Goal: Find specific page/section: Find specific page/section

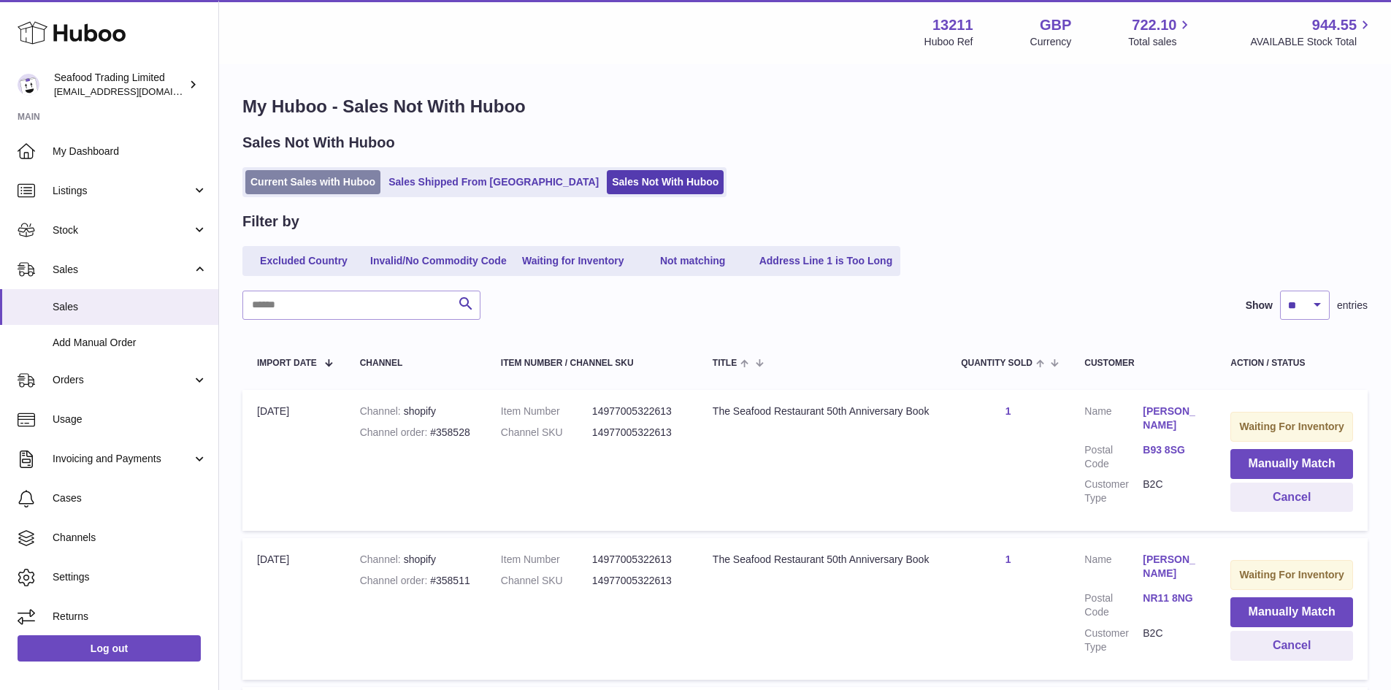
click at [306, 180] on link "Current Sales with Huboo" at bounding box center [312, 182] width 135 height 24
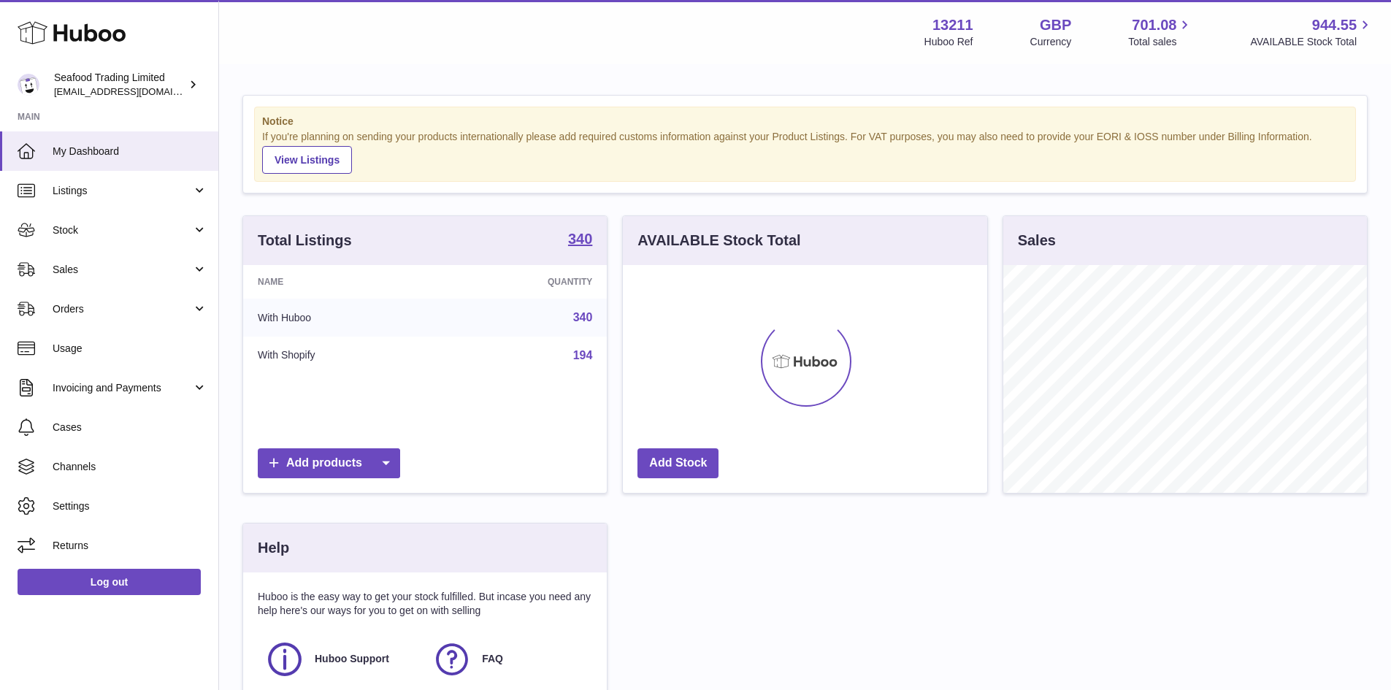
scroll to position [228, 364]
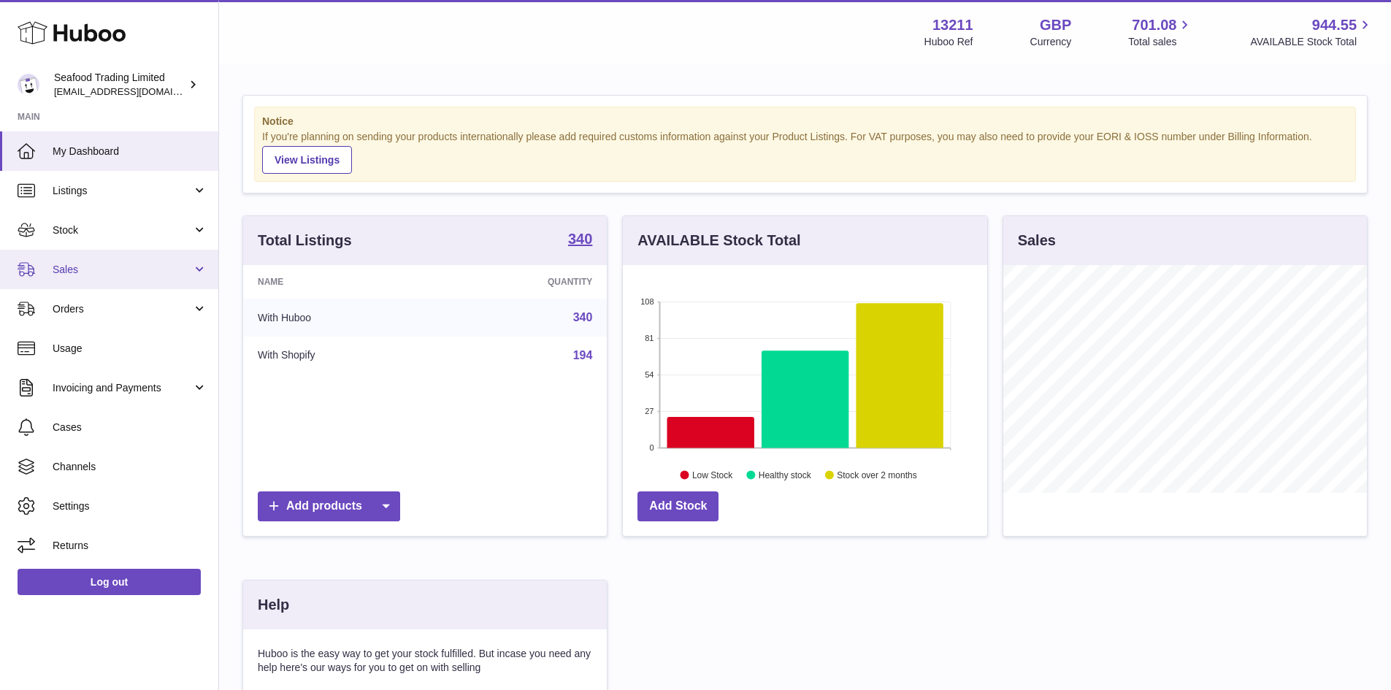
click at [74, 267] on span "Sales" at bounding box center [123, 270] width 140 height 14
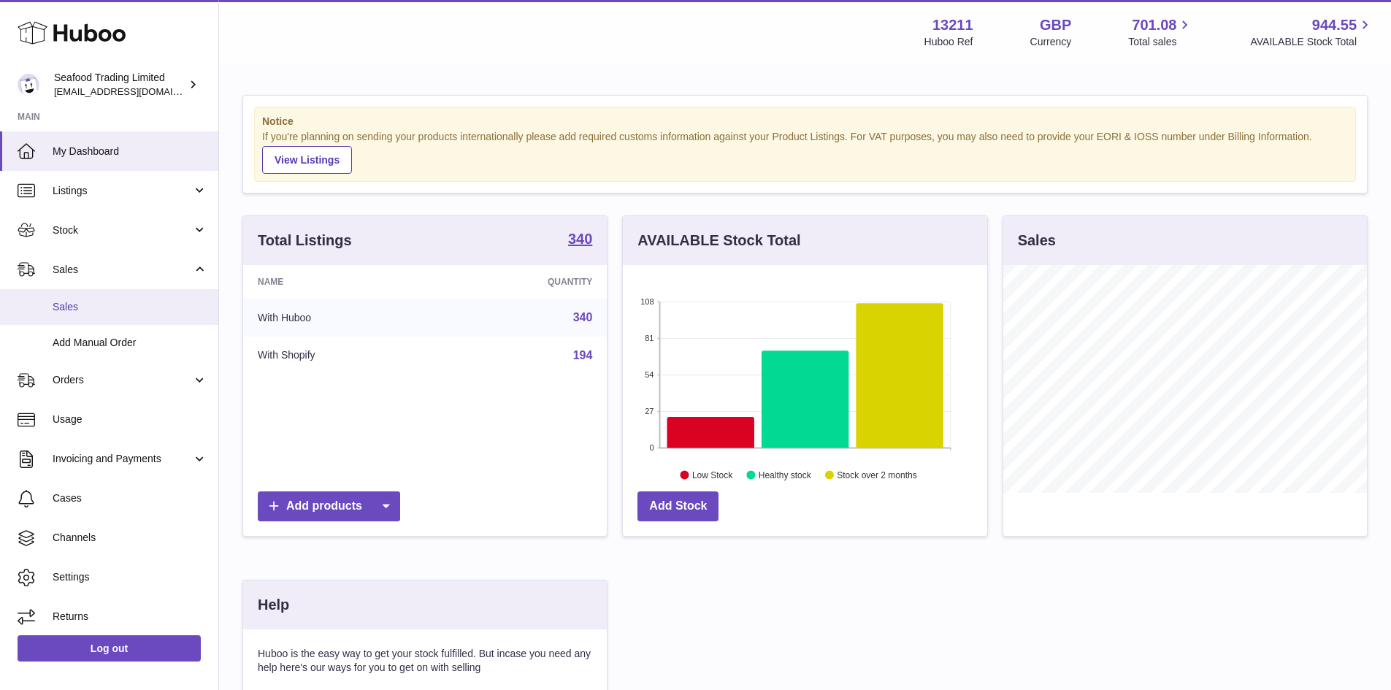
click at [75, 300] on span "Sales" at bounding box center [130, 307] width 155 height 14
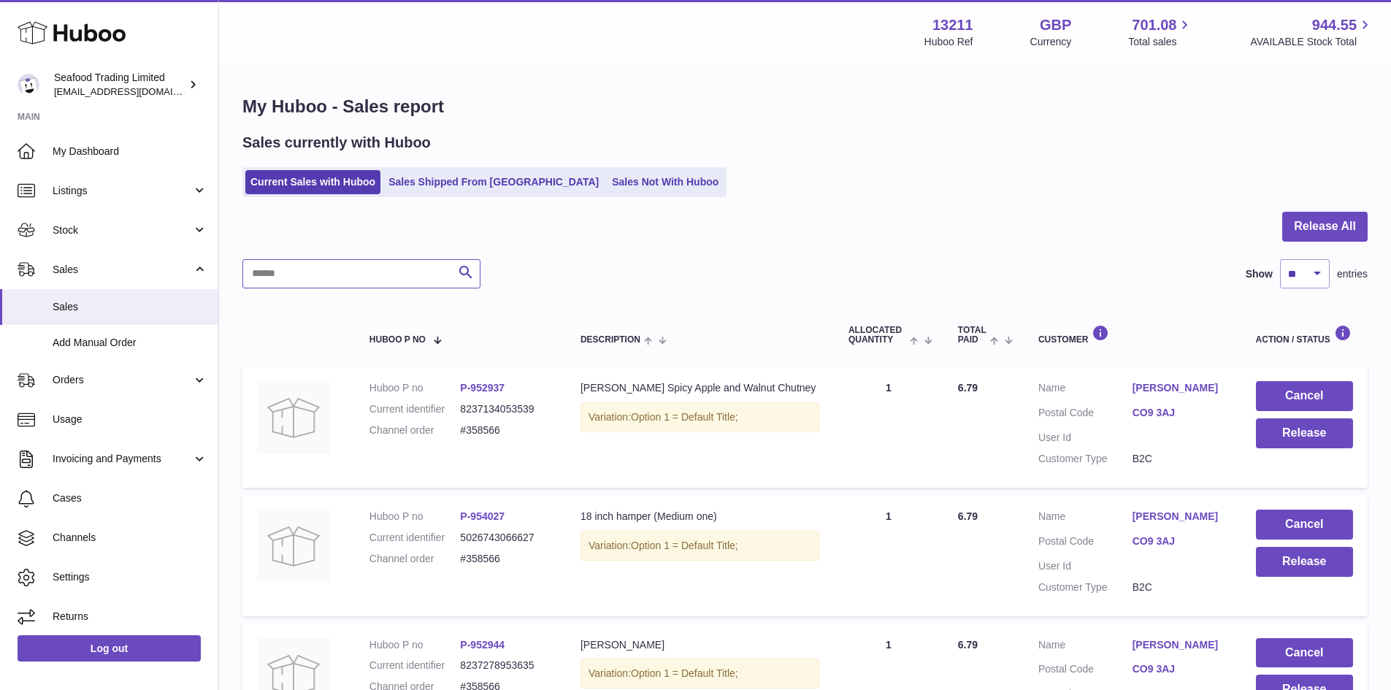
click at [271, 275] on input "text" at bounding box center [361, 273] width 238 height 29
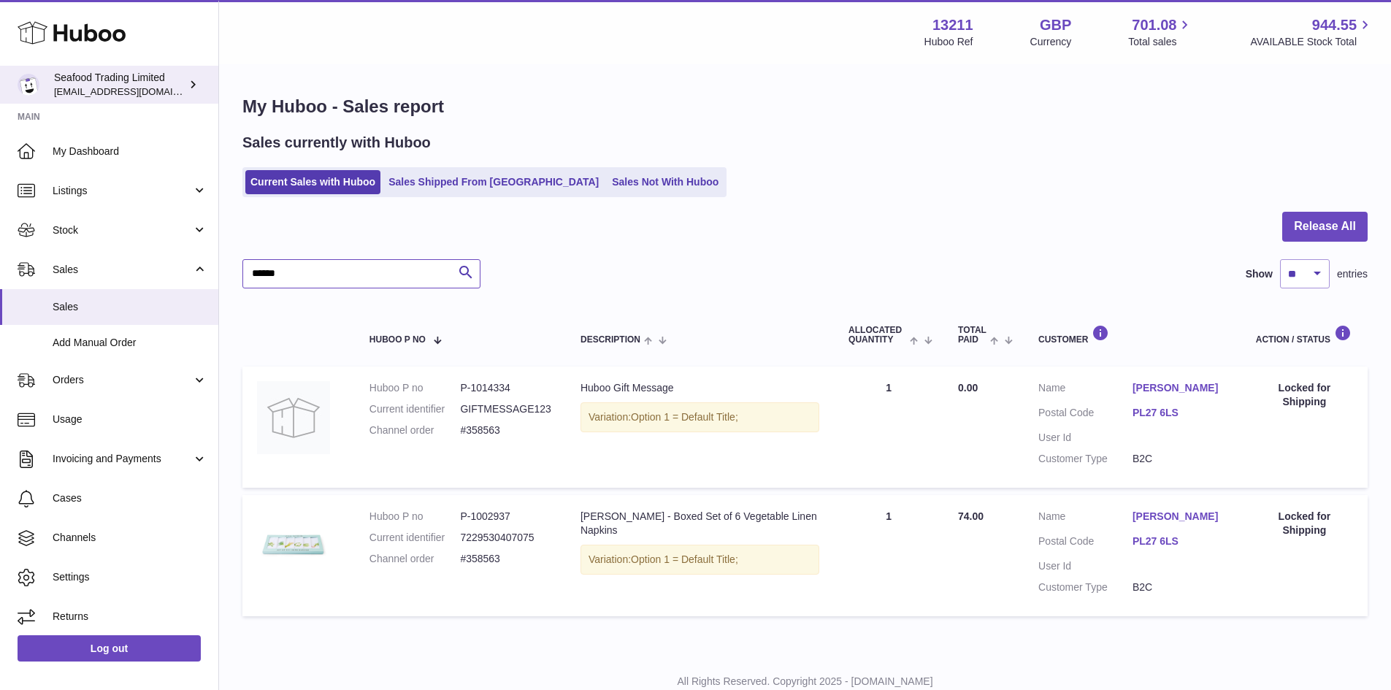
type input "******"
